Goal: Find specific page/section: Find specific page/section

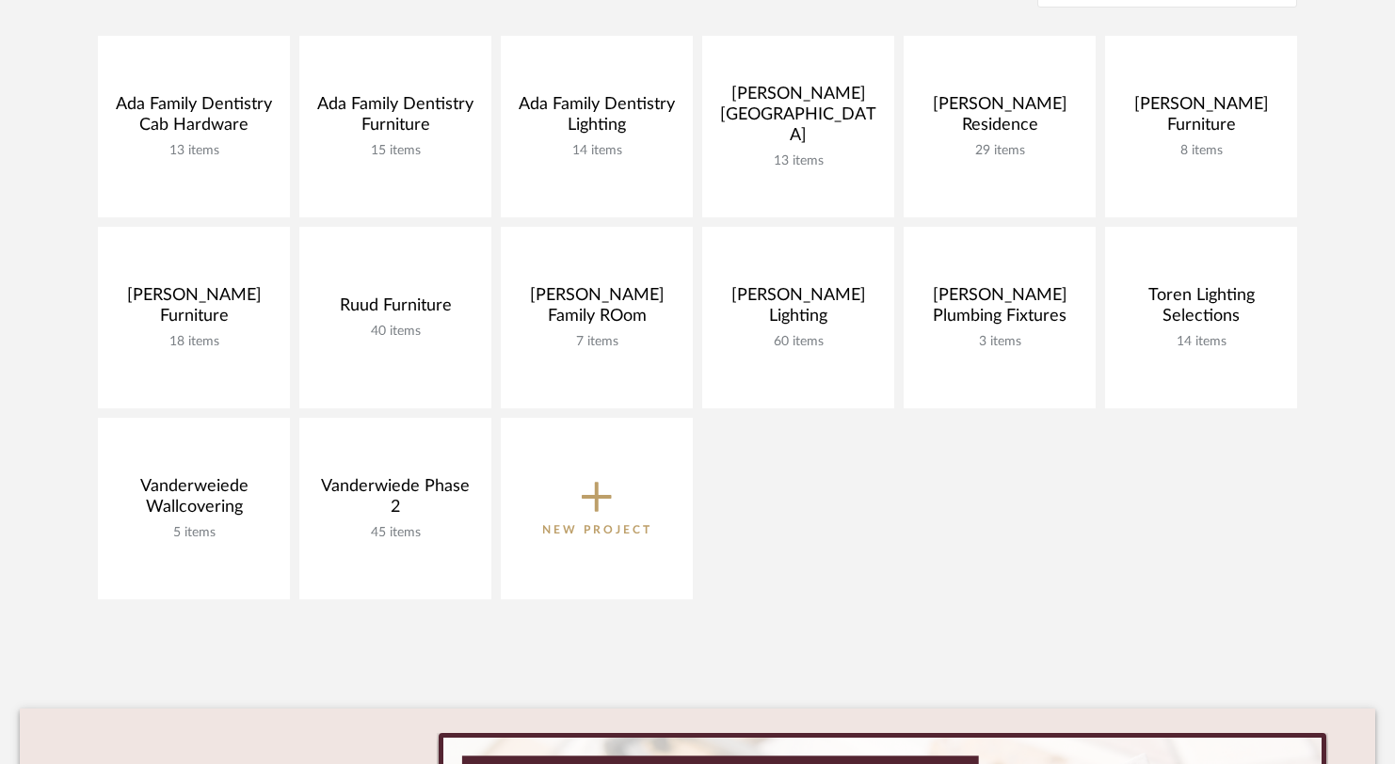
scroll to position [320, 0]
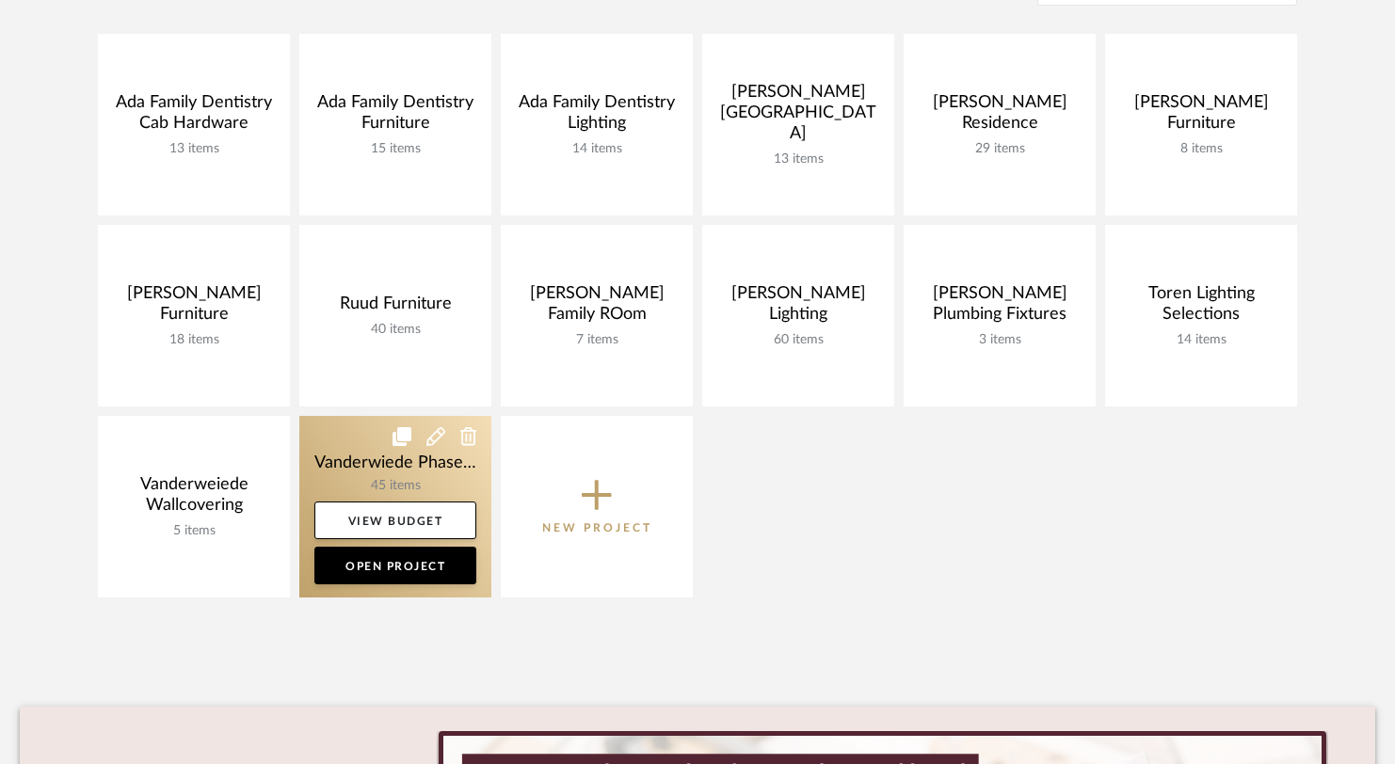
click at [326, 467] on link at bounding box center [395, 507] width 192 height 182
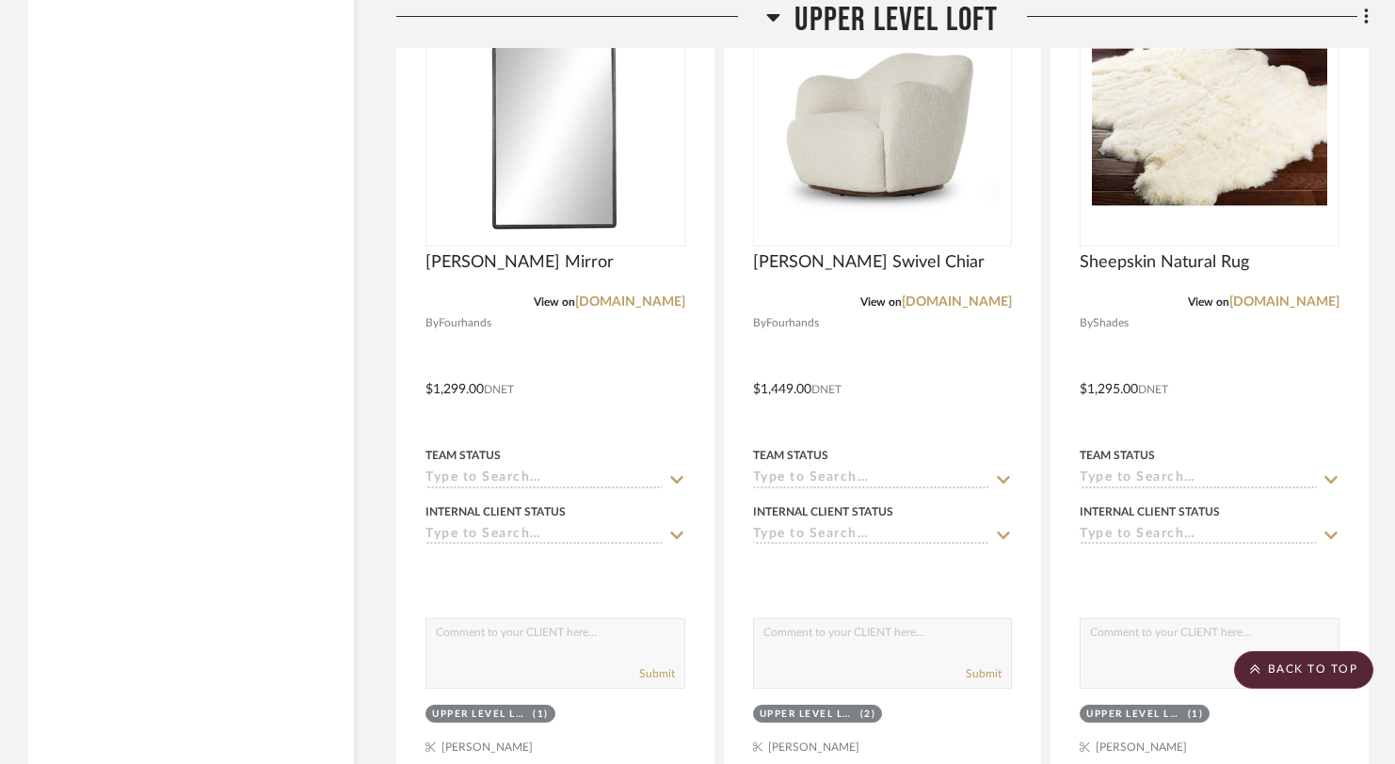
scroll to position [4985, 0]
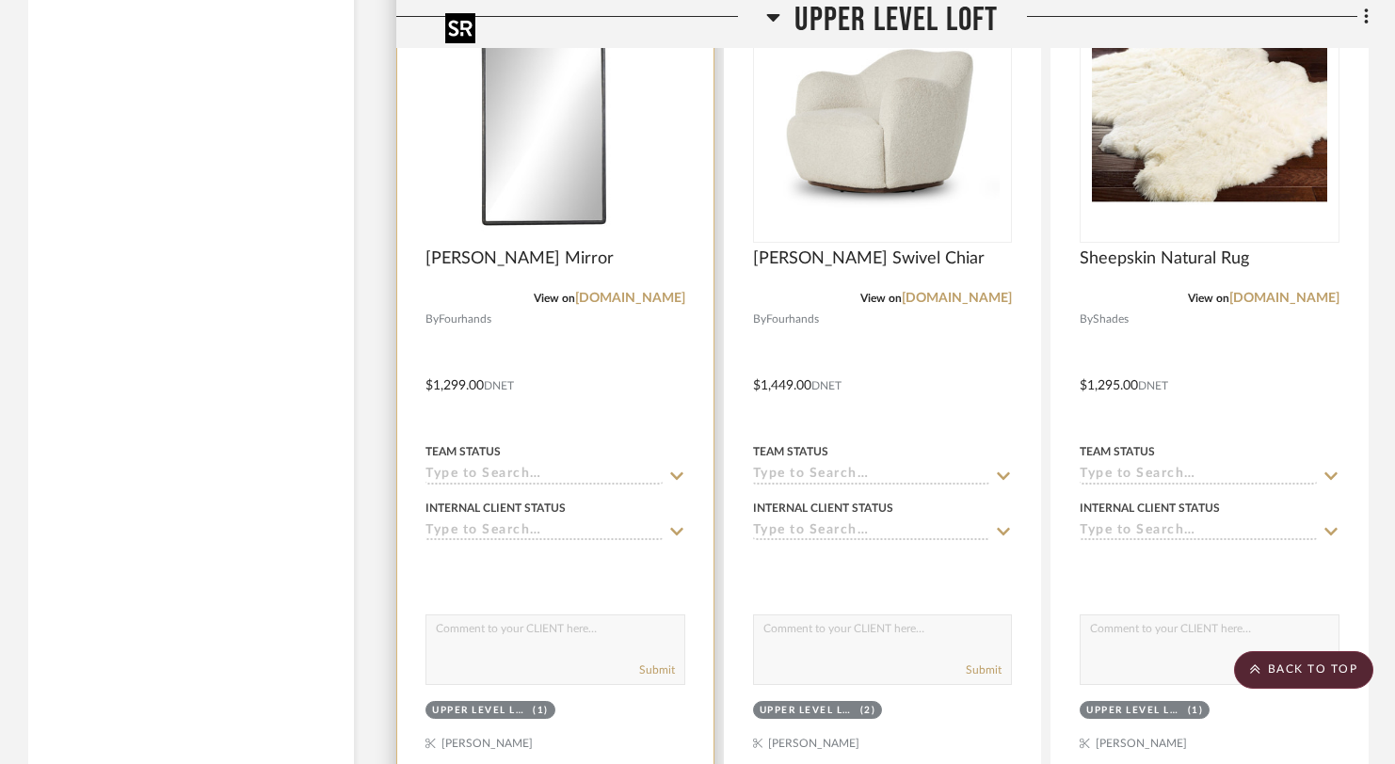
click at [0, 0] on img at bounding box center [0, 0] width 0 height 0
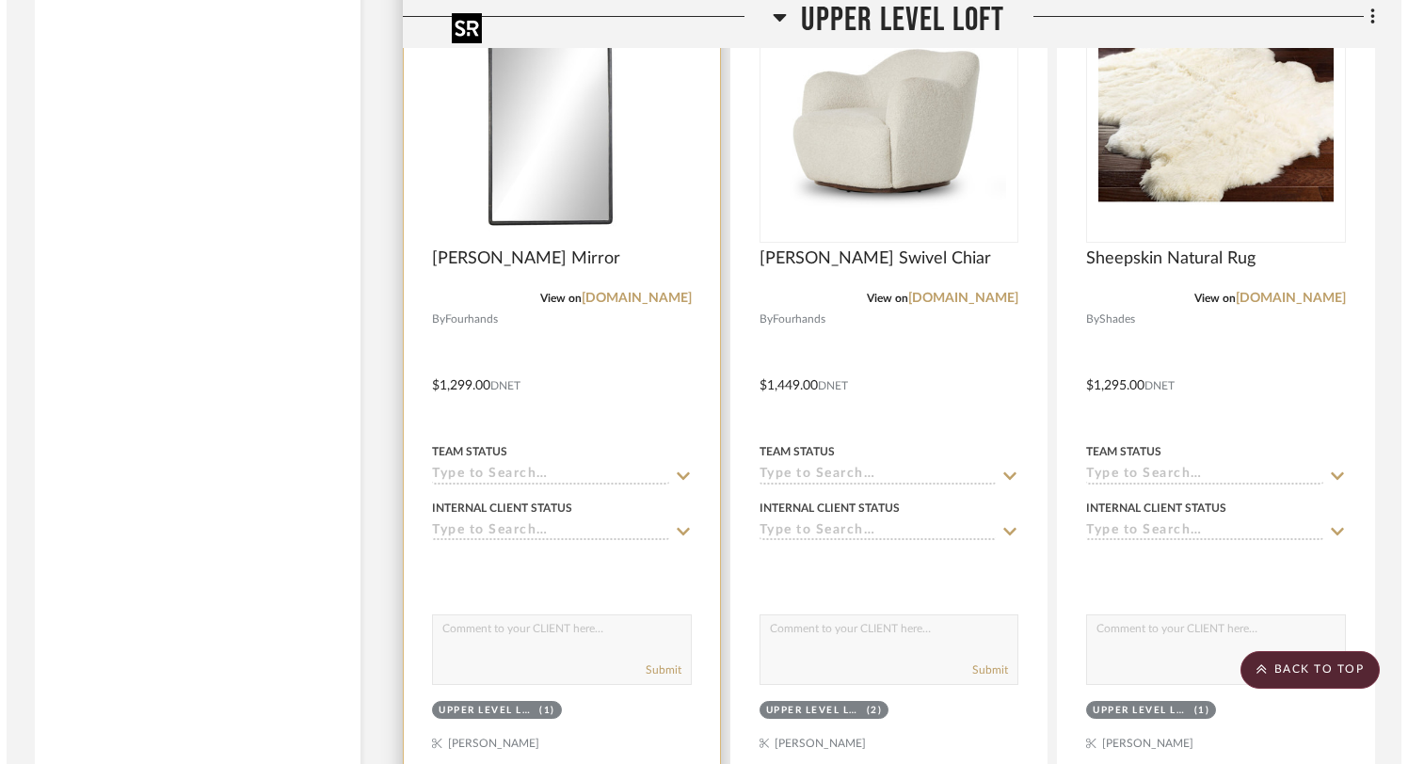
scroll to position [0, 0]
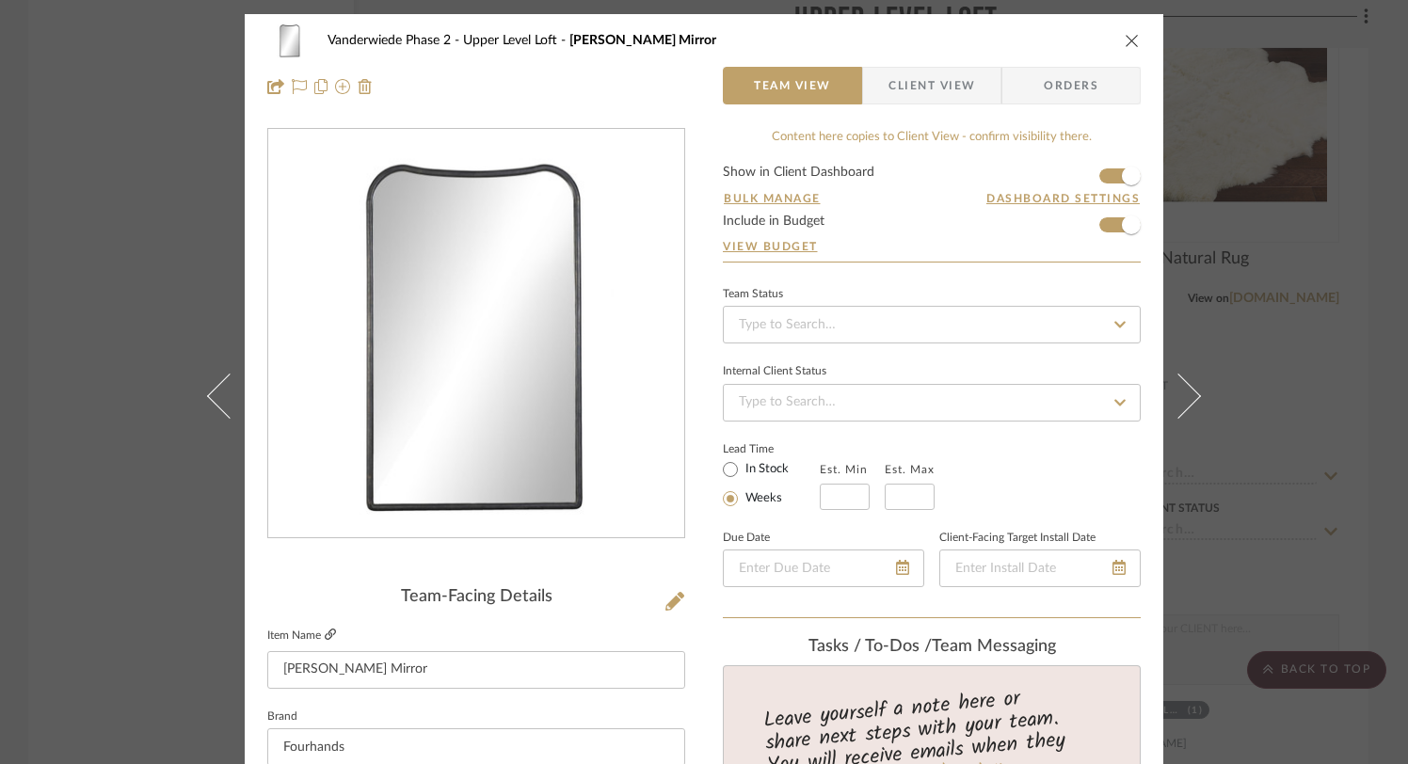
click at [328, 631] on icon at bounding box center [330, 634] width 11 height 11
click at [327, 631] on icon at bounding box center [330, 634] width 11 height 11
